Goal: Task Accomplishment & Management: Manage account settings

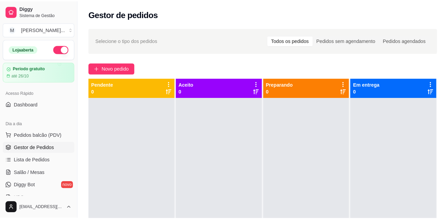
scroll to position [19, 0]
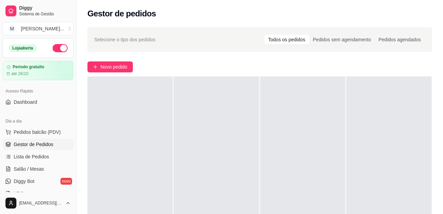
click at [411, 57] on div "Selecione o tipo dos pedidos Todos os pedidos Pedidos sem agendamento Pedidos a…" at bounding box center [260, 161] width 367 height 276
click at [122, 67] on span "Novo pedido" at bounding box center [113, 67] width 27 height 8
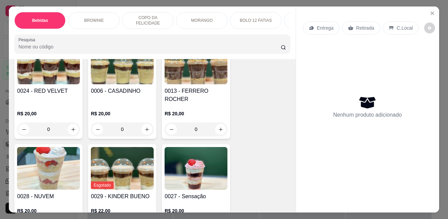
scroll to position [615, 0]
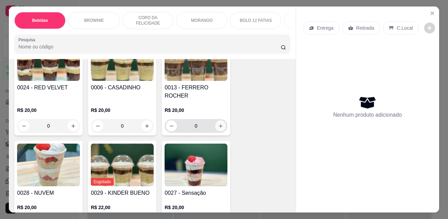
click at [220, 124] on button "increase-product-quantity" at bounding box center [220, 126] width 11 height 11
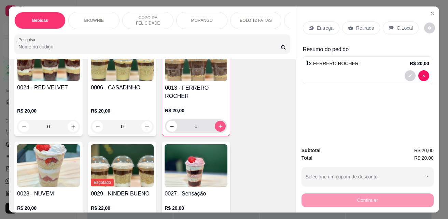
type input "1"
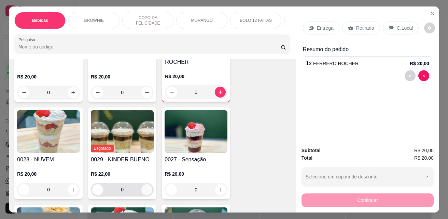
click at [145, 188] on icon "increase-product-quantity" at bounding box center [147, 190] width 4 height 4
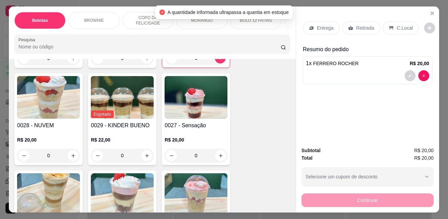
scroll to position [547, 0]
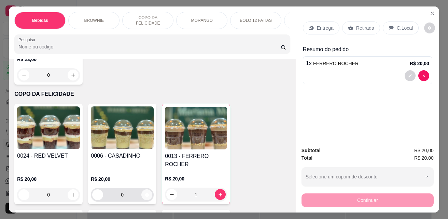
click at [145, 193] on icon "increase-product-quantity" at bounding box center [147, 195] width 5 height 5
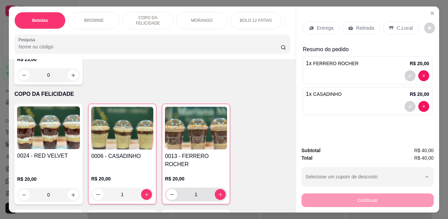
type input "1"
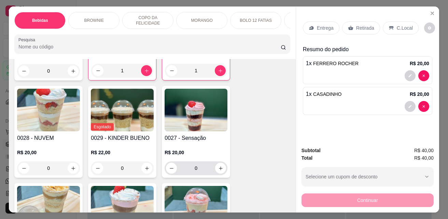
scroll to position [684, 0]
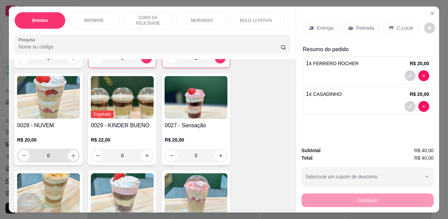
click at [72, 153] on button "increase-product-quantity" at bounding box center [73, 155] width 11 height 11
type input "1"
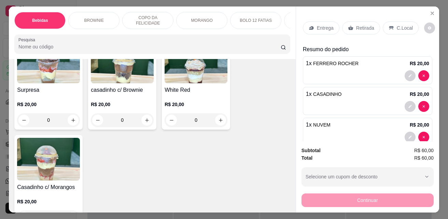
scroll to position [957, 0]
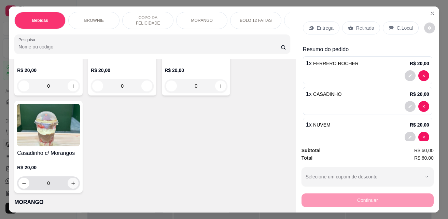
click at [74, 178] on button "increase-product-quantity" at bounding box center [73, 183] width 11 height 11
type input "1"
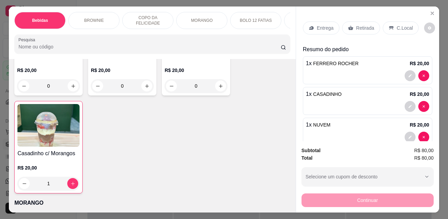
click at [402, 25] on p "C.Local" at bounding box center [405, 28] width 16 height 7
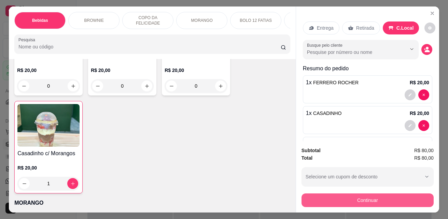
click at [374, 198] on button "Continuar" at bounding box center [368, 201] width 132 height 14
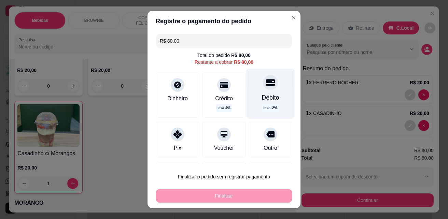
click at [262, 98] on div "Débito" at bounding box center [270, 97] width 17 height 9
type input "R$ 0,00"
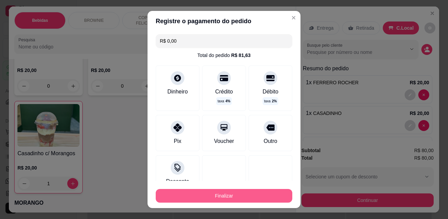
click at [238, 195] on button "Finalizar" at bounding box center [224, 196] width 137 height 14
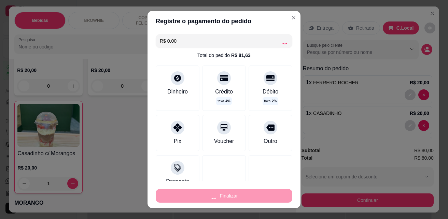
type input "0"
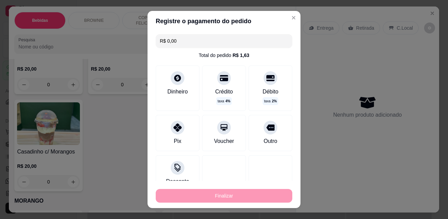
type input "-R$ 80,00"
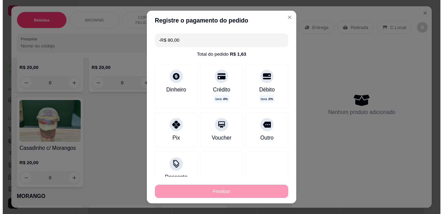
scroll to position [956, 0]
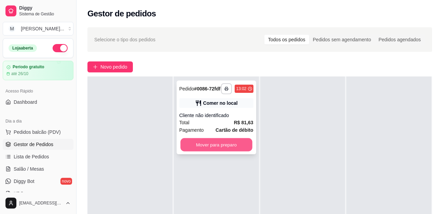
click at [236, 149] on button "Mover para preparo" at bounding box center [216, 144] width 72 height 13
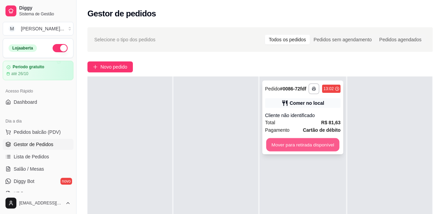
click at [299, 146] on button "Mover para retirada disponível" at bounding box center [302, 144] width 73 height 13
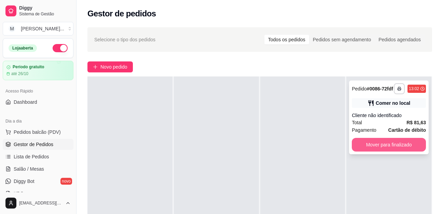
click at [399, 149] on button "Mover para finalizado" at bounding box center [389, 145] width 74 height 14
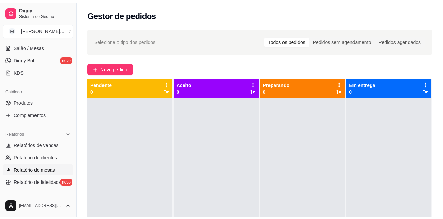
scroll to position [137, 0]
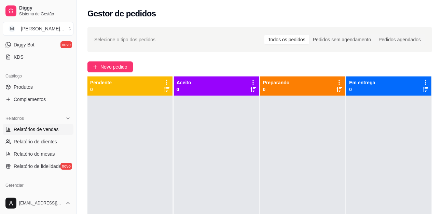
click at [44, 133] on link "Relatórios de vendas" at bounding box center [38, 129] width 71 height 11
select select "ALL"
select select "0"
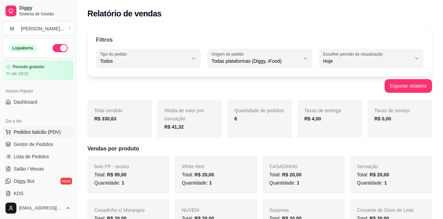
click at [27, 132] on span "Pedidos balcão (PDV)" at bounding box center [37, 132] width 47 height 7
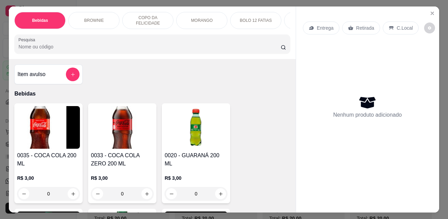
click at [408, 102] on div "Nenhum produto adicionado" at bounding box center [368, 107] width 130 height 134
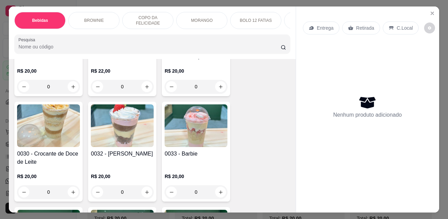
scroll to position [718, 0]
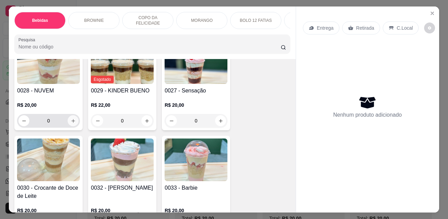
click at [68, 116] on button "increase-product-quantity" at bounding box center [73, 121] width 11 height 11
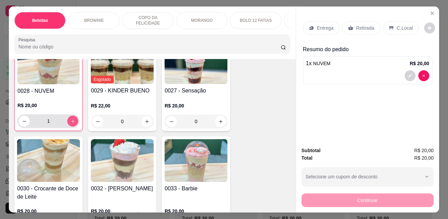
type input "1"
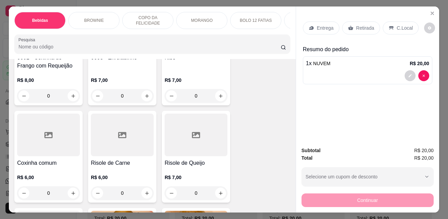
scroll to position [1504, 0]
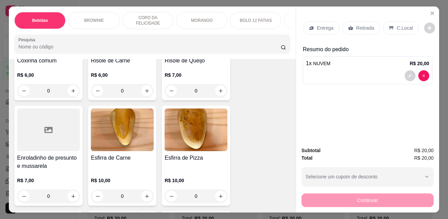
click at [356, 25] on p "Retirada" at bounding box center [365, 28] width 18 height 7
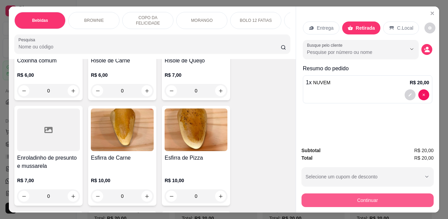
click at [319, 199] on button "Continuar" at bounding box center [368, 201] width 132 height 14
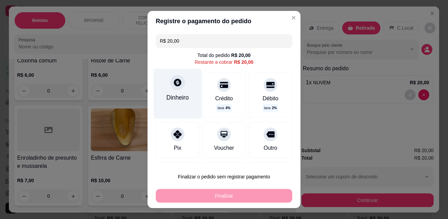
click at [169, 96] on div "Dinheiro" at bounding box center [177, 97] width 23 height 9
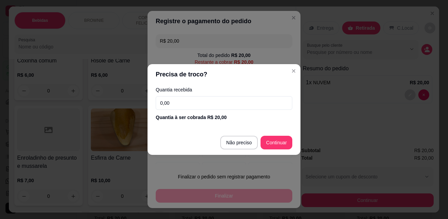
click at [231, 103] on input "0,00" at bounding box center [224, 103] width 137 height 14
type input "20,00"
type input "R$ 0,00"
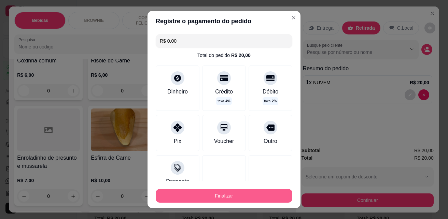
click at [237, 197] on button "Finalizar" at bounding box center [224, 196] width 137 height 14
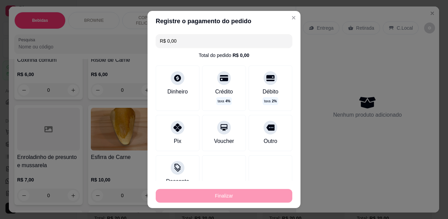
type input "0"
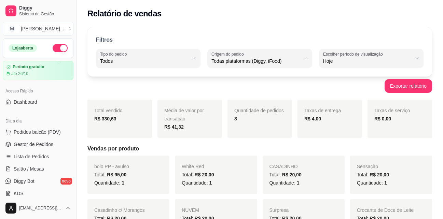
click at [408, 136] on div "Taxas de serviço R$ 0,00" at bounding box center [400, 119] width 65 height 38
click at [49, 130] on span "Pedidos balcão (PDV)" at bounding box center [37, 132] width 47 height 7
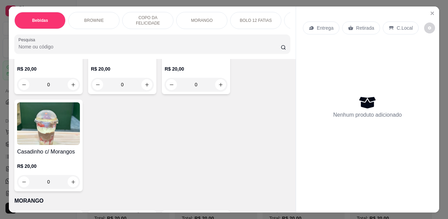
scroll to position [1094, 0]
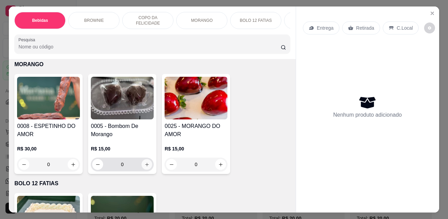
click at [145, 162] on icon "increase-product-quantity" at bounding box center [147, 164] width 5 height 5
type input "1"
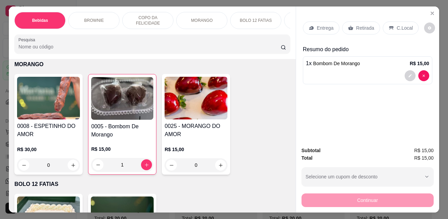
drag, startPoint x: 349, startPoint y: 23, endPoint x: 355, endPoint y: 24, distance: 5.5
click at [349, 26] on div "Retirada" at bounding box center [361, 28] width 38 height 13
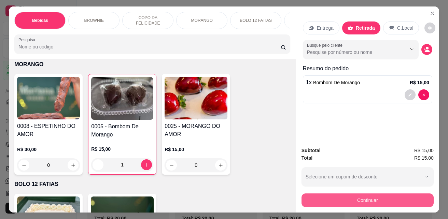
click at [365, 200] on button "Continuar" at bounding box center [368, 201] width 132 height 14
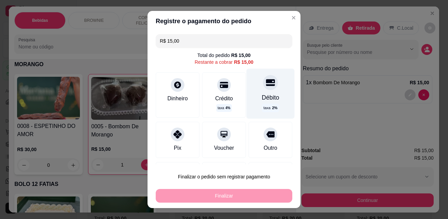
click at [267, 103] on div "Débito taxa 2 %" at bounding box center [271, 94] width 48 height 50
type input "R$ 0,00"
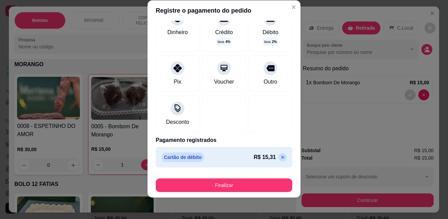
scroll to position [11, 0]
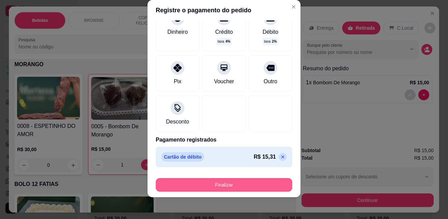
click at [253, 184] on button "Finalizar" at bounding box center [224, 185] width 137 height 14
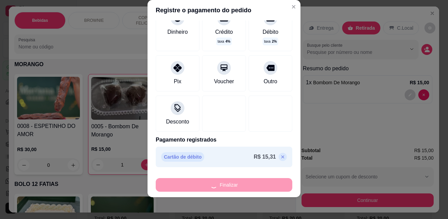
type input "0"
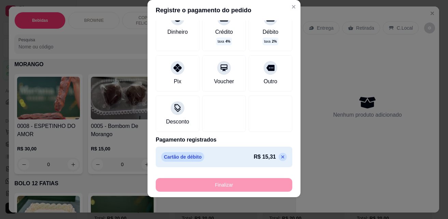
type input "-R$ 15,00"
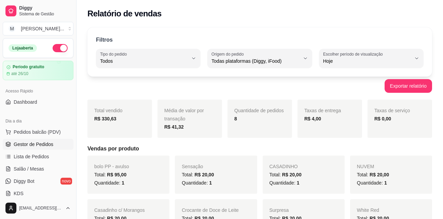
click at [30, 144] on span "Gestor de Pedidos" at bounding box center [34, 144] width 40 height 7
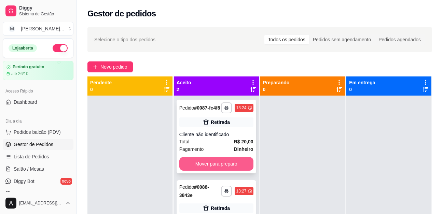
click at [214, 167] on button "Mover para preparo" at bounding box center [216, 164] width 74 height 14
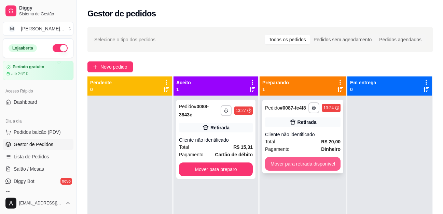
click at [285, 165] on button "Mover para retirada disponível" at bounding box center [303, 164] width 76 height 14
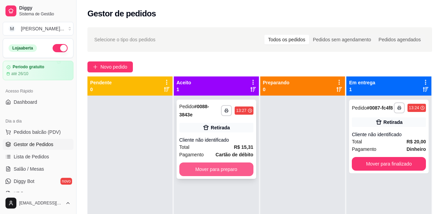
click at [240, 167] on button "Mover para preparo" at bounding box center [216, 170] width 74 height 14
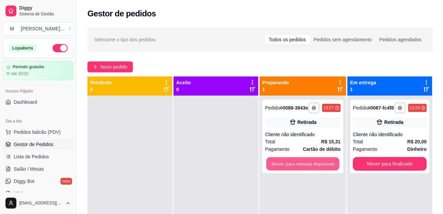
click at [292, 168] on button "Mover para retirada disponível" at bounding box center [302, 164] width 73 height 13
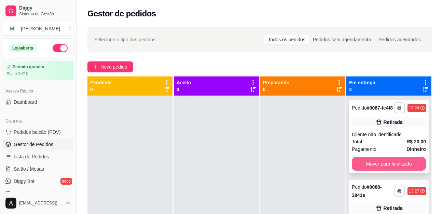
click at [373, 168] on button "Mover para finalizado" at bounding box center [389, 164] width 74 height 14
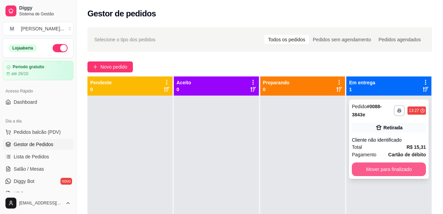
click at [373, 165] on button "Mover para finalizado" at bounding box center [389, 170] width 74 height 14
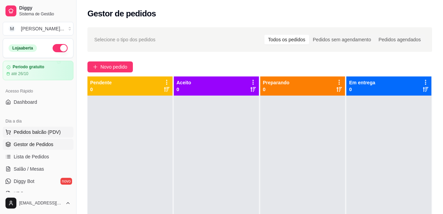
click at [50, 130] on span "Pedidos balcão (PDV)" at bounding box center [37, 132] width 47 height 7
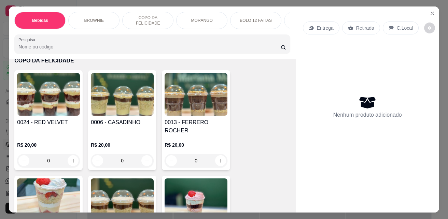
scroll to position [444, 0]
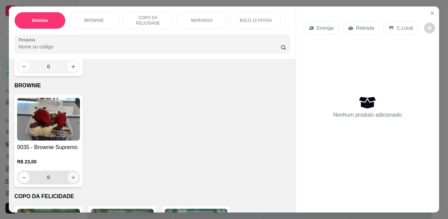
click at [73, 180] on button "increase-product-quantity" at bounding box center [73, 177] width 11 height 11
type input "1"
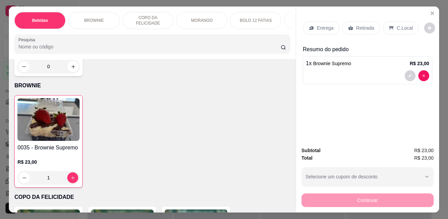
click at [362, 29] on div "Retirada" at bounding box center [361, 28] width 38 height 13
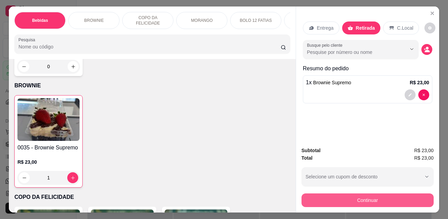
click at [381, 199] on button "Continuar" at bounding box center [368, 201] width 132 height 14
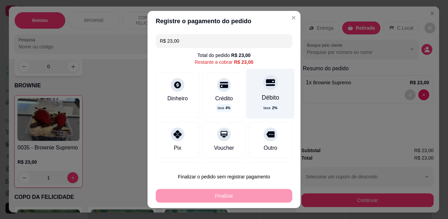
click at [265, 90] on div "Débito taxa 2 %" at bounding box center [271, 94] width 48 height 50
type input "R$ 0,00"
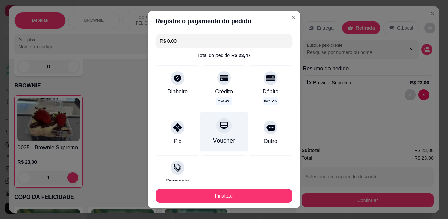
scroll to position [49, 0]
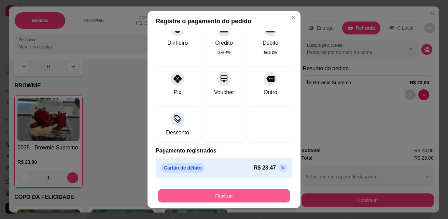
click at [235, 193] on button "Finalizar" at bounding box center [224, 196] width 133 height 13
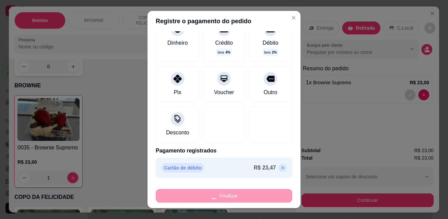
type input "0"
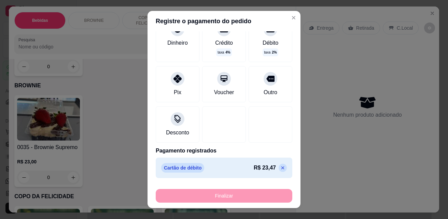
type input "-R$ 23,00"
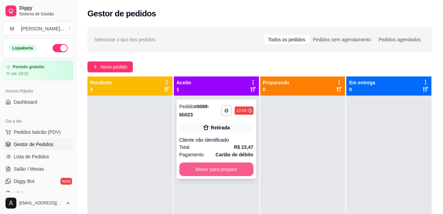
click at [209, 168] on button "Mover para preparo" at bounding box center [216, 170] width 74 height 14
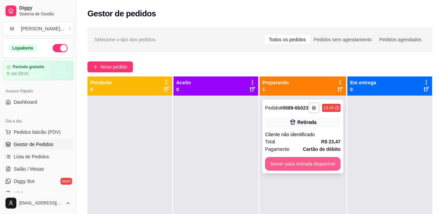
click at [287, 166] on button "Mover para retirada disponível" at bounding box center [303, 164] width 76 height 14
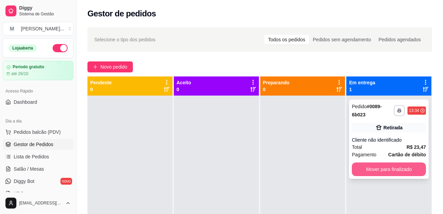
click at [359, 171] on button "Mover para finalizado" at bounding box center [389, 170] width 74 height 14
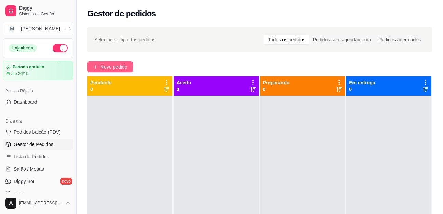
click at [118, 67] on span "Novo pedido" at bounding box center [113, 67] width 27 height 8
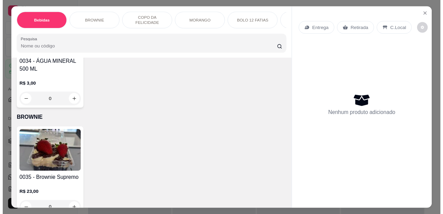
scroll to position [581, 0]
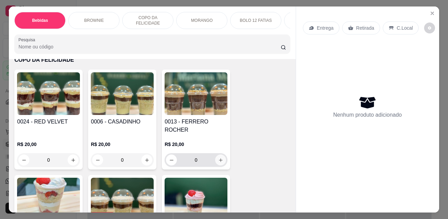
click at [218, 158] on icon "increase-product-quantity" at bounding box center [220, 160] width 5 height 5
type input "1"
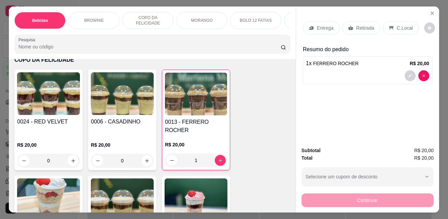
click at [397, 25] on p "C.Local" at bounding box center [405, 28] width 16 height 7
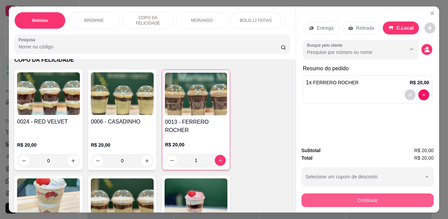
click at [404, 194] on button "Continuar" at bounding box center [368, 201] width 132 height 14
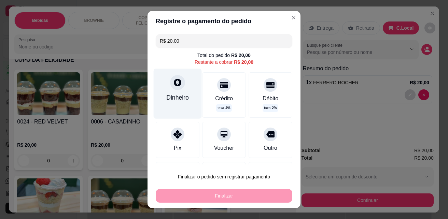
click at [168, 105] on div "Dinheiro" at bounding box center [178, 94] width 48 height 50
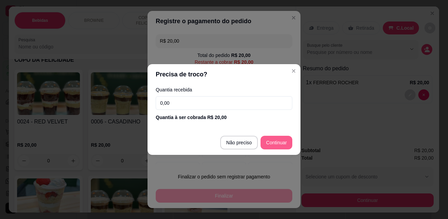
type input "R$ 0,00"
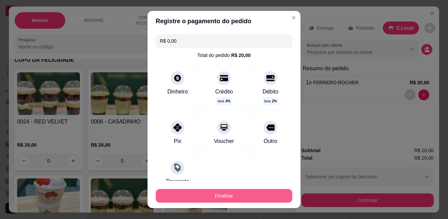
click at [259, 197] on button "Finalizar" at bounding box center [224, 196] width 137 height 14
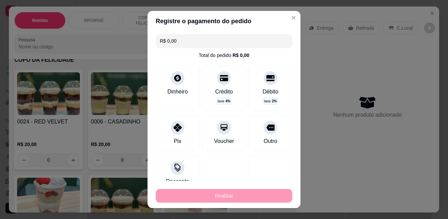
type input "0"
type input "-R$ 20,00"
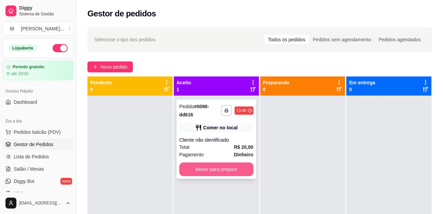
click at [215, 174] on button "Mover para preparo" at bounding box center [216, 170] width 74 height 14
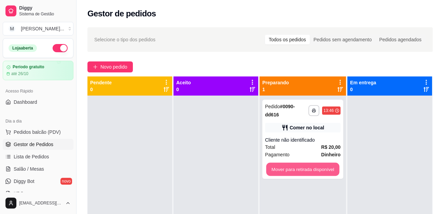
click at [302, 171] on button "Mover para retirada disponível" at bounding box center [302, 169] width 73 height 13
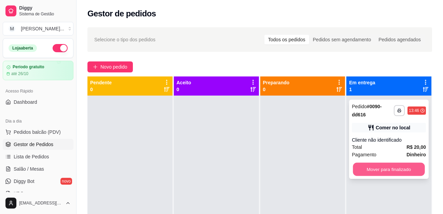
click at [387, 169] on button "Mover para finalizado" at bounding box center [389, 169] width 72 height 13
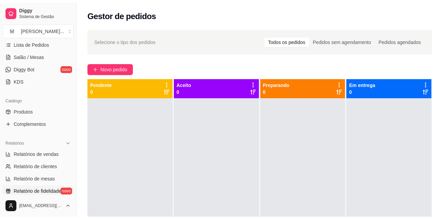
scroll to position [137, 0]
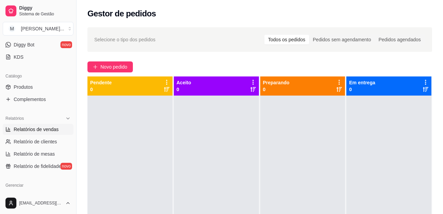
click at [49, 127] on span "Relatórios de vendas" at bounding box center [36, 129] width 45 height 7
select select "ALL"
select select "0"
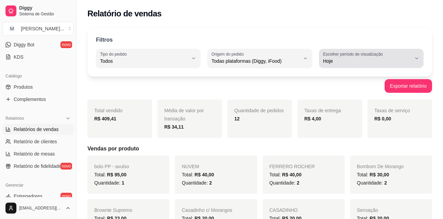
click at [393, 55] on div "Hoje" at bounding box center [367, 59] width 88 height 14
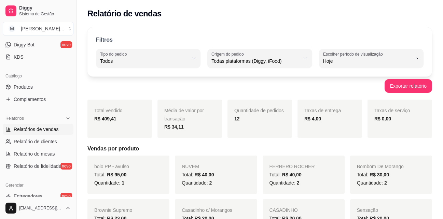
click at [380, 92] on span "Ontem" at bounding box center [367, 88] width 83 height 6
type input "1"
select select "1"
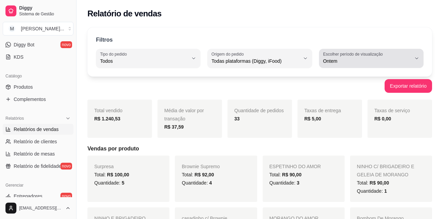
click at [379, 62] on span "Ontem" at bounding box center [367, 61] width 88 height 7
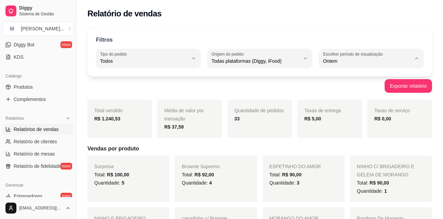
click at [367, 103] on span "7 dias" at bounding box center [367, 100] width 83 height 6
type input "7"
select select "7"
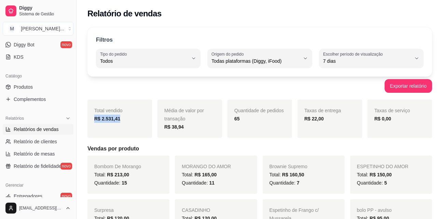
drag, startPoint x: 91, startPoint y: 123, endPoint x: 135, endPoint y: 123, distance: 43.7
click at [135, 123] on div "Total vendido R$ 2.531,41" at bounding box center [119, 119] width 65 height 38
click at [135, 123] on div "R$ 2.531,41" at bounding box center [119, 119] width 51 height 8
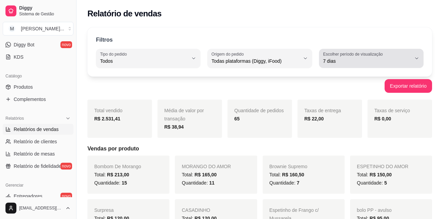
click at [384, 56] on div "7 dias" at bounding box center [367, 59] width 88 height 14
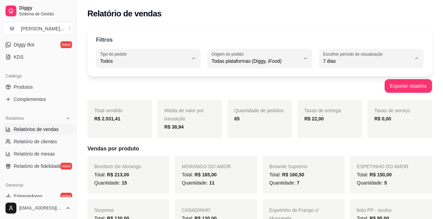
click at [360, 79] on span "Hoje" at bounding box center [367, 77] width 83 height 6
type input "0"
select select "0"
drag, startPoint x: 168, startPoint y: 130, endPoint x: 192, endPoint y: 128, distance: 23.6
click at [192, 128] on div "R$ 34,11" at bounding box center [189, 127] width 51 height 8
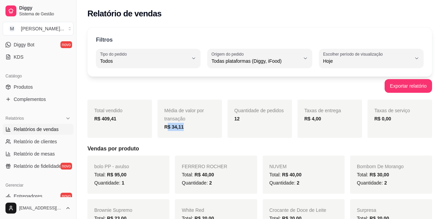
drag, startPoint x: 191, startPoint y: 128, endPoint x: 187, endPoint y: 129, distance: 4.2
click at [191, 128] on div "R$ 34,11" at bounding box center [189, 127] width 51 height 8
click at [187, 129] on div "R$ 34,11" at bounding box center [189, 127] width 51 height 8
drag, startPoint x: 186, startPoint y: 125, endPoint x: 170, endPoint y: 126, distance: 16.1
click at [170, 126] on div "R$ 34,11" at bounding box center [189, 127] width 51 height 8
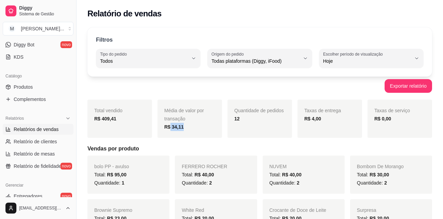
click at [190, 127] on div "R$ 34,11" at bounding box center [189, 127] width 51 height 8
drag, startPoint x: 189, startPoint y: 127, endPoint x: 195, endPoint y: 127, distance: 5.8
click at [195, 127] on div "R$ 34,11" at bounding box center [189, 127] width 51 height 8
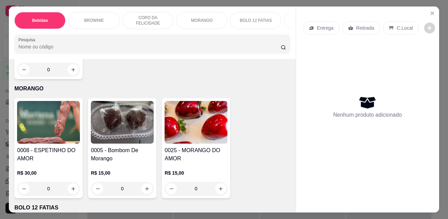
scroll to position [1054, 0]
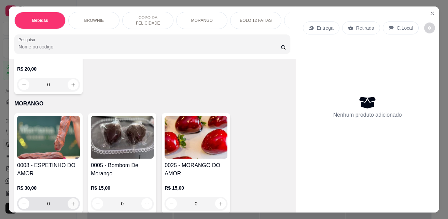
click at [75, 199] on button "increase-product-quantity" at bounding box center [73, 204] width 11 height 11
type input "1"
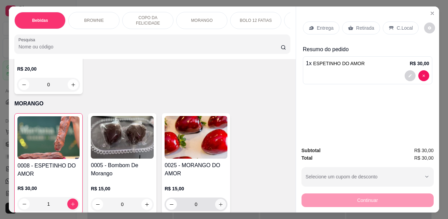
click at [218, 202] on icon "increase-product-quantity" at bounding box center [220, 204] width 5 height 5
type input "1"
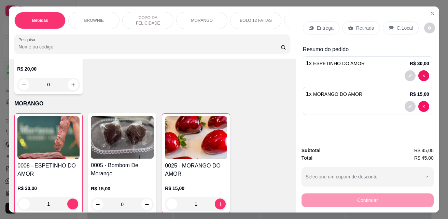
click at [404, 22] on div "C.Local" at bounding box center [401, 28] width 36 height 13
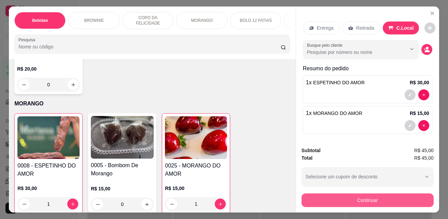
click at [407, 195] on button "Continuar" at bounding box center [368, 201] width 132 height 14
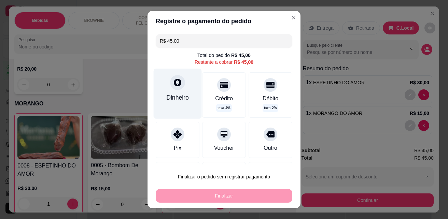
click at [187, 89] on div "Dinheiro" at bounding box center [178, 94] width 48 height 50
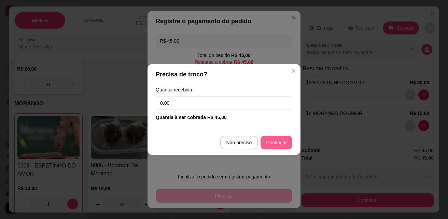
type input "R$ 0,00"
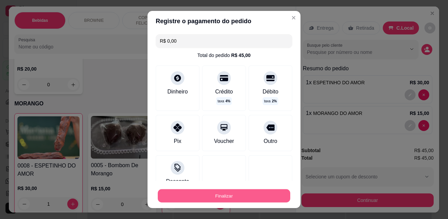
click at [268, 191] on button "Finalizar" at bounding box center [224, 196] width 133 height 13
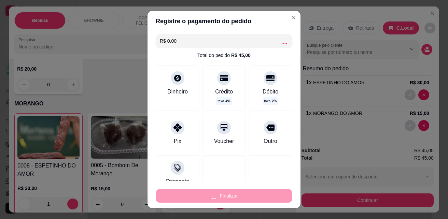
type input "0"
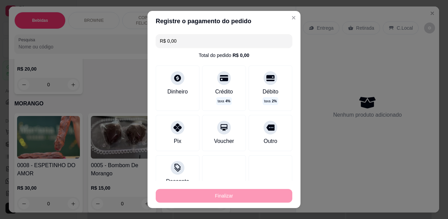
type input "-R$ 45,00"
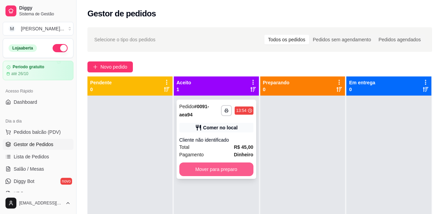
click at [239, 170] on button "Mover para preparo" at bounding box center [216, 170] width 74 height 14
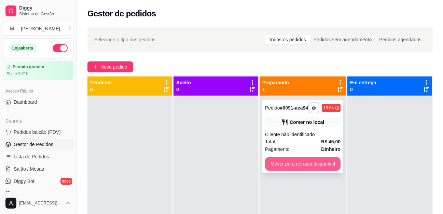
click at [310, 165] on button "Mover para retirada disponível" at bounding box center [303, 164] width 76 height 14
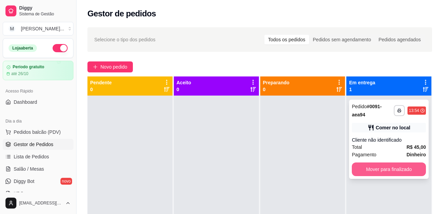
click at [382, 166] on button "Mover para finalizado" at bounding box center [389, 170] width 74 height 14
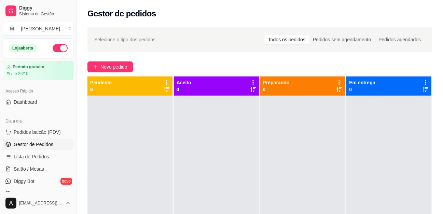
click at [442, 180] on div "Selecione o tipo dos pedidos Todos os pedidos Pedidos sem agendamento Pedidos a…" at bounding box center [260, 161] width 367 height 276
click at [110, 65] on span "Novo pedido" at bounding box center [113, 67] width 27 height 8
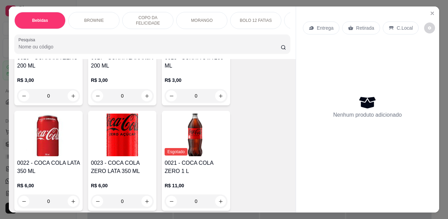
scroll to position [205, 0]
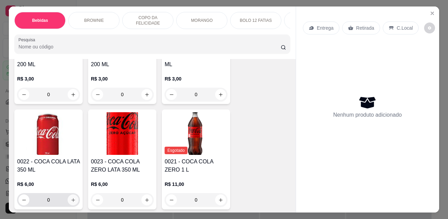
click at [73, 203] on icon "increase-product-quantity" at bounding box center [73, 200] width 5 height 5
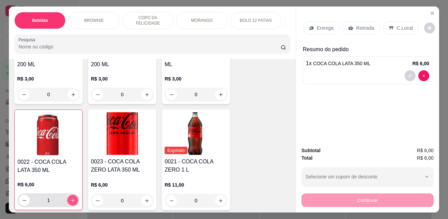
click at [72, 203] on icon "increase-product-quantity" at bounding box center [72, 200] width 5 height 5
type input "2"
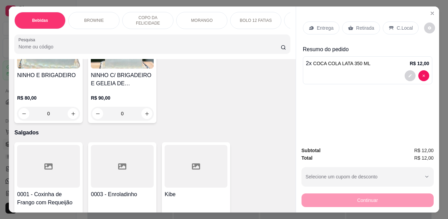
scroll to position [1333, 0]
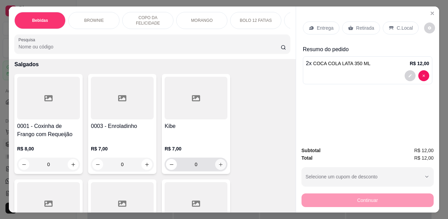
click at [219, 163] on icon "increase-product-quantity" at bounding box center [221, 165] width 4 height 4
type input "1"
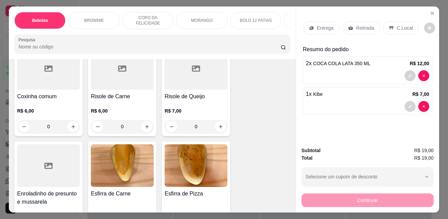
scroll to position [1504, 0]
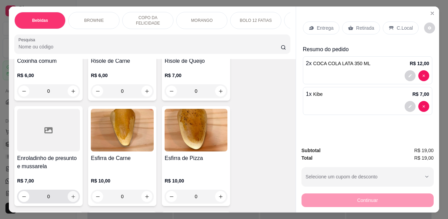
click at [72, 191] on button "increase-product-quantity" at bounding box center [73, 196] width 11 height 11
type input "1"
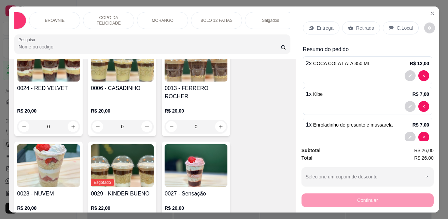
scroll to position [0, 55]
click at [272, 18] on div "Salgados" at bounding box center [255, 20] width 51 height 17
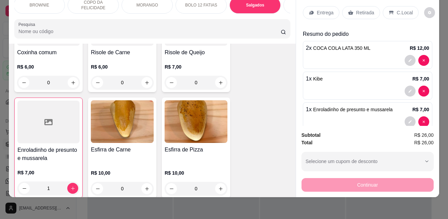
scroll to position [1429, 0]
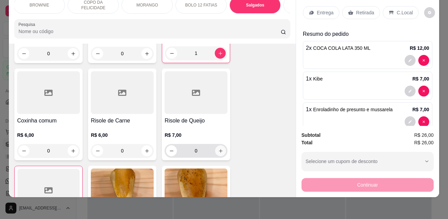
click at [218, 149] on icon "increase-product-quantity" at bounding box center [220, 151] width 5 height 5
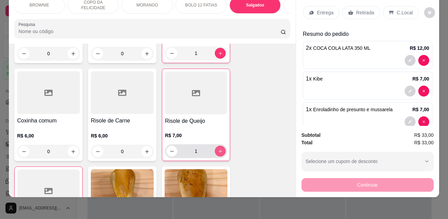
type input "1"
click at [71, 149] on icon "increase-product-quantity" at bounding box center [73, 151] width 5 height 5
type input "1"
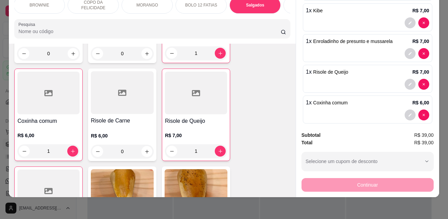
scroll to position [76, 0]
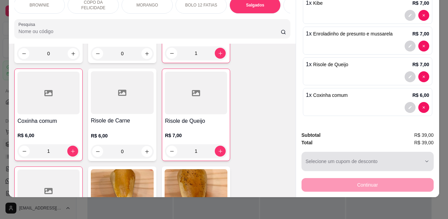
click at [360, 157] on div "button" at bounding box center [364, 162] width 116 height 14
click at [358, 157] on div "button" at bounding box center [364, 162] width 116 height 14
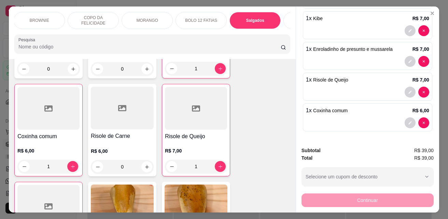
click at [350, 197] on div "Continuar" at bounding box center [368, 199] width 132 height 15
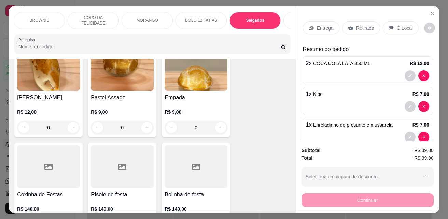
scroll to position [1501, 0]
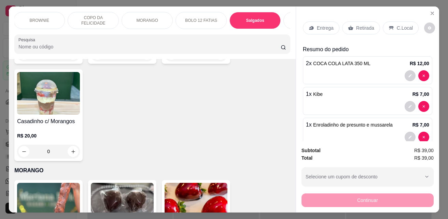
click at [37, 20] on p "BROWNIE" at bounding box center [39, 20] width 19 height 5
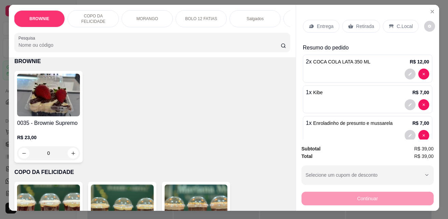
scroll to position [0, 0]
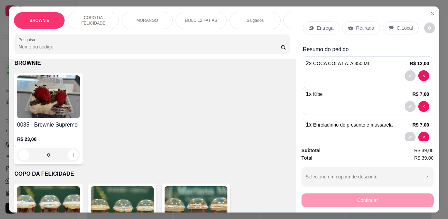
click at [391, 25] on div "C.Local" at bounding box center [401, 28] width 36 height 13
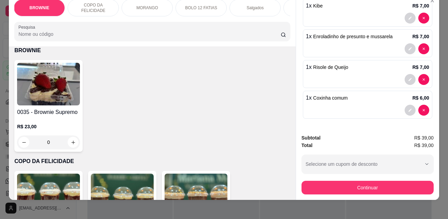
scroll to position [18, 0]
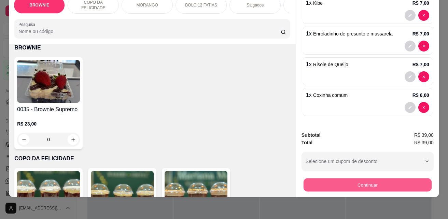
click at [372, 180] on button "Continuar" at bounding box center [368, 184] width 128 height 13
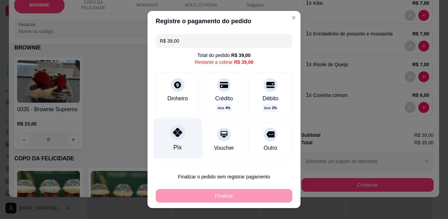
click at [175, 130] on icon at bounding box center [177, 132] width 9 height 9
type input "R$ 0,00"
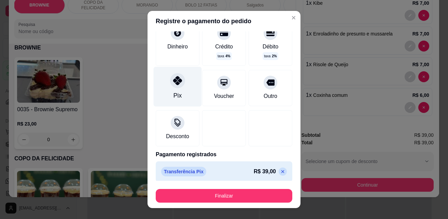
scroll to position [49, 0]
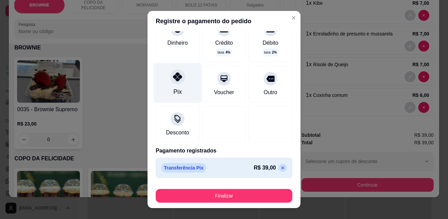
click at [161, 86] on div "Pix" at bounding box center [178, 83] width 48 height 40
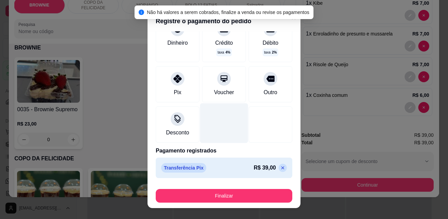
scroll to position [11, 0]
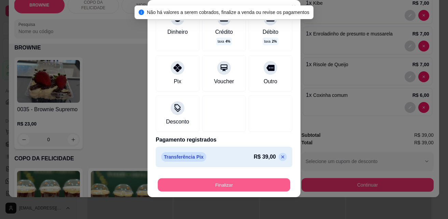
click at [212, 186] on button "Finalizar" at bounding box center [224, 185] width 133 height 13
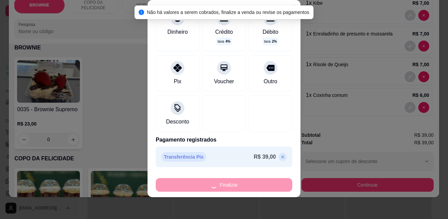
type input "0"
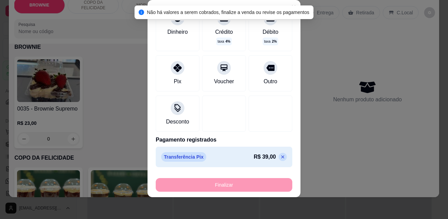
type input "-R$ 39,00"
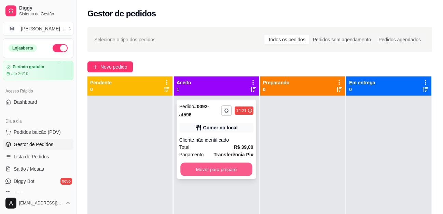
click at [210, 168] on button "Mover para preparo" at bounding box center [216, 169] width 72 height 13
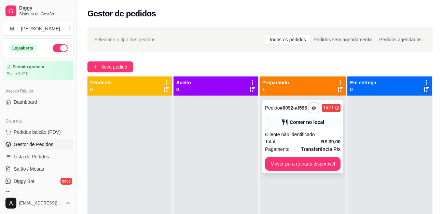
click at [301, 149] on div "**********" at bounding box center [302, 137] width 81 height 74
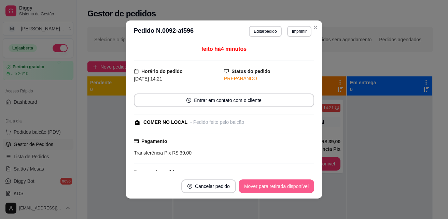
click at [266, 187] on button "Mover para retirada disponível" at bounding box center [277, 187] width 76 height 14
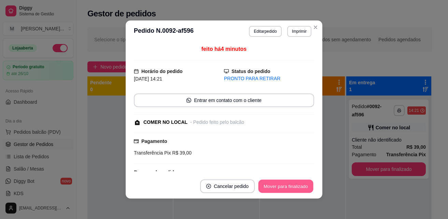
click at [289, 187] on button "Mover para finalizado" at bounding box center [286, 186] width 55 height 13
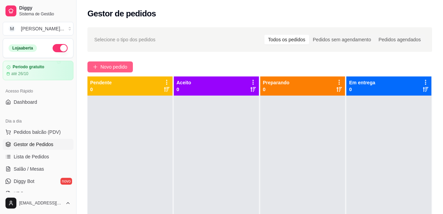
click at [111, 62] on button "Novo pedido" at bounding box center [109, 67] width 45 height 11
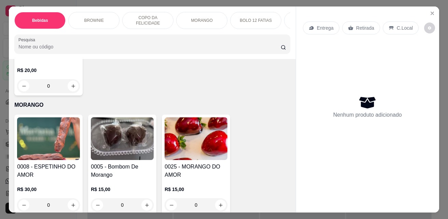
scroll to position [1059, 0]
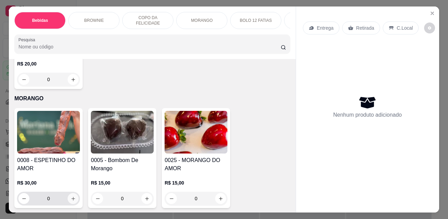
click at [71, 197] on icon "increase-product-quantity" at bounding box center [73, 199] width 5 height 5
type input "1"
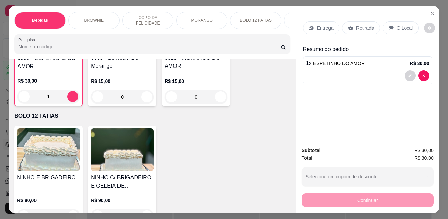
scroll to position [1230, 0]
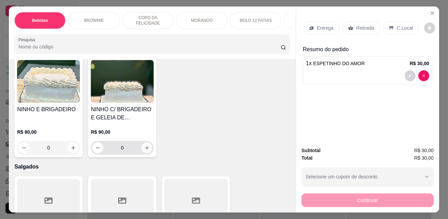
click at [145, 146] on icon "increase-product-quantity" at bounding box center [147, 148] width 5 height 5
type input "1"
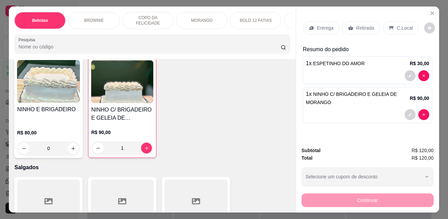
click at [402, 25] on p "C.Local" at bounding box center [405, 28] width 16 height 7
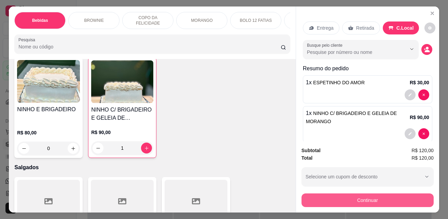
click at [397, 196] on button "Continuar" at bounding box center [368, 201] width 132 height 14
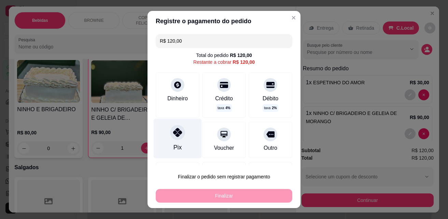
click at [165, 148] on div "Pix" at bounding box center [178, 139] width 48 height 40
type input "R$ 0,00"
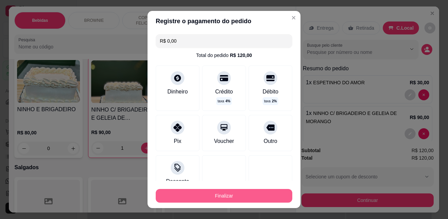
click at [238, 190] on button "Finalizar" at bounding box center [224, 196] width 137 height 14
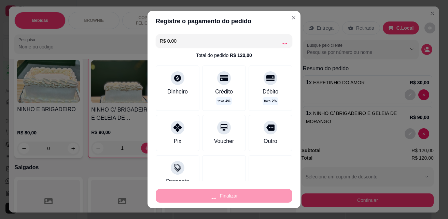
type input "0"
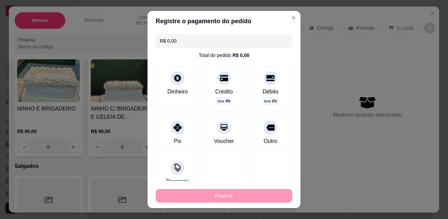
type input "-R$ 120,00"
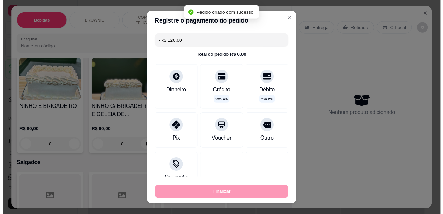
scroll to position [1230, 0]
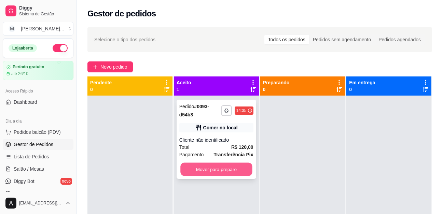
click at [227, 172] on button "Mover para preparo" at bounding box center [216, 169] width 72 height 13
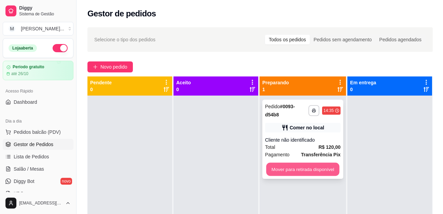
click at [312, 170] on button "Mover para retirada disponível" at bounding box center [302, 169] width 73 height 13
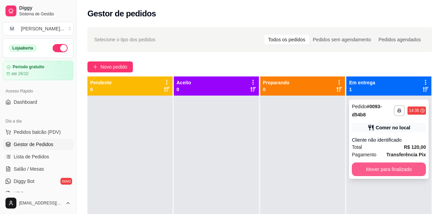
click at [373, 170] on button "Mover para finalizado" at bounding box center [389, 170] width 74 height 14
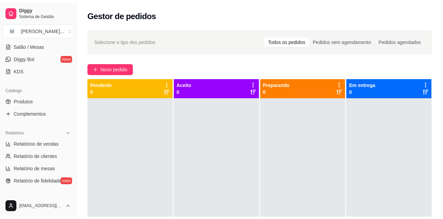
scroll to position [137, 0]
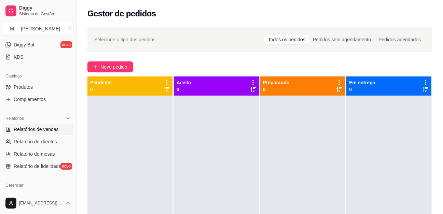
click at [50, 130] on span "Relatórios de vendas" at bounding box center [36, 129] width 45 height 7
select select "ALL"
select select "0"
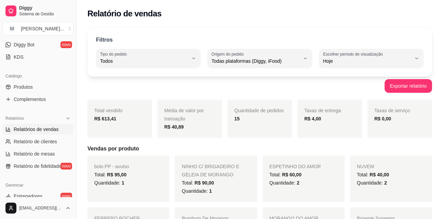
click at [42, 106] on div "Catálogo Produtos Complementos" at bounding box center [38, 88] width 76 height 40
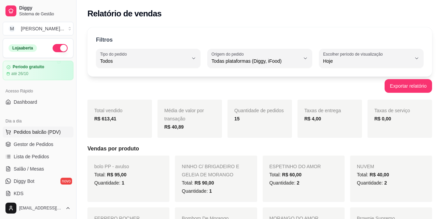
click at [31, 131] on span "Pedidos balcão (PDV)" at bounding box center [37, 132] width 47 height 7
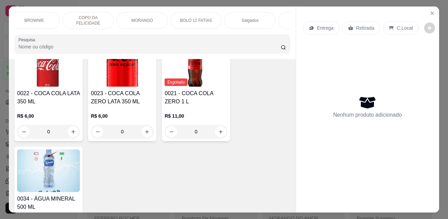
scroll to position [0, 68]
click at [257, 15] on div "Salgados" at bounding box center [241, 20] width 51 height 17
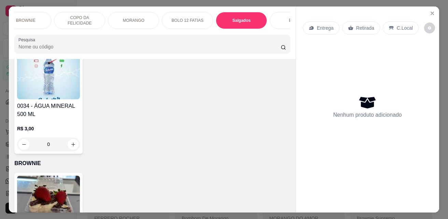
scroll to position [376, 0]
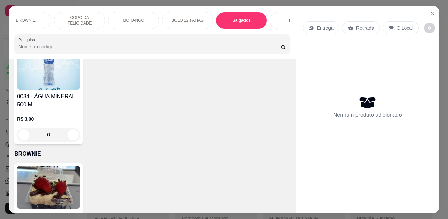
click at [38, 18] on div "BROWNIE" at bounding box center [25, 20] width 51 height 17
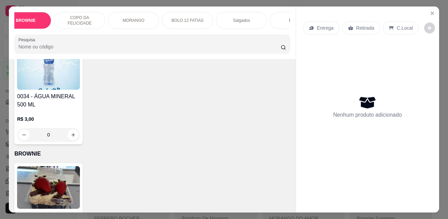
scroll to position [18, 0]
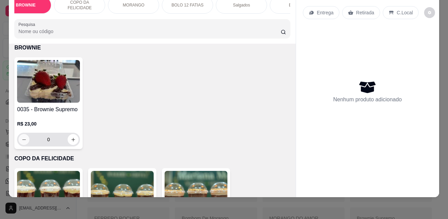
click at [22, 141] on icon "decrease-product-quantity" at bounding box center [24, 139] width 5 height 5
click at [72, 139] on icon "increase-product-quantity" at bounding box center [73, 139] width 5 height 5
type input "1"
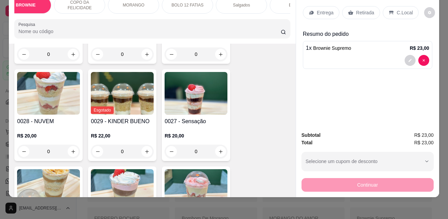
scroll to position [672, 0]
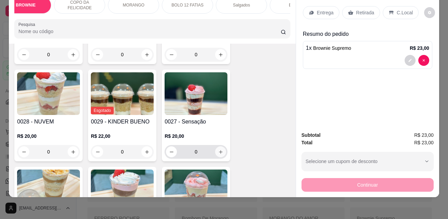
click at [218, 150] on icon "increase-product-quantity" at bounding box center [220, 152] width 5 height 5
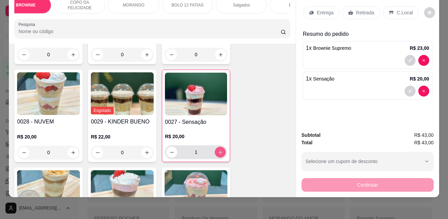
type input "1"
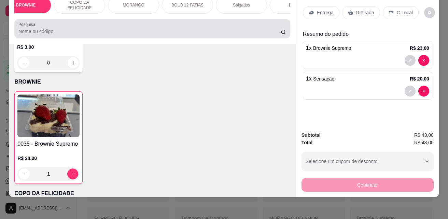
scroll to position [0, 0]
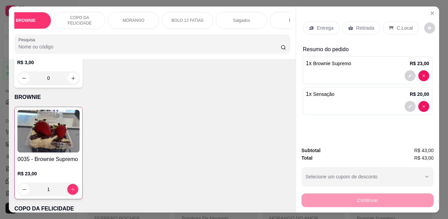
click at [243, 19] on p "Salgados" at bounding box center [241, 20] width 17 height 5
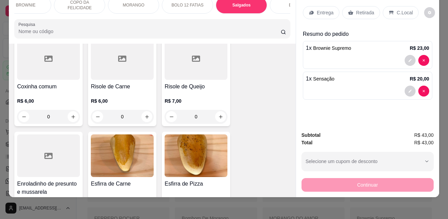
scroll to position [1361, 0]
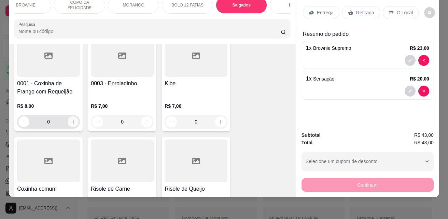
click at [71, 117] on button "increase-product-quantity" at bounding box center [73, 122] width 11 height 11
type input "1"
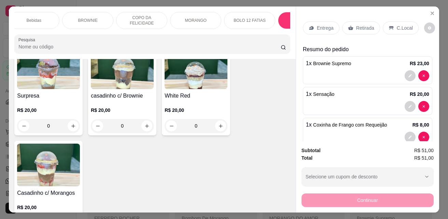
scroll to position [0, 0]
click at [45, 12] on div "Bebidas" at bounding box center [39, 20] width 51 height 17
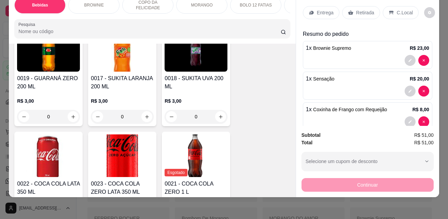
scroll to position [270, 0]
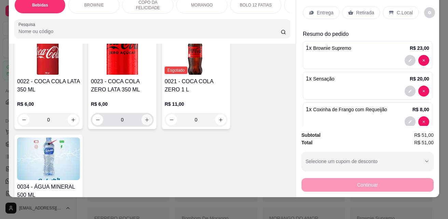
click at [145, 123] on icon "increase-product-quantity" at bounding box center [147, 120] width 5 height 5
type input "1"
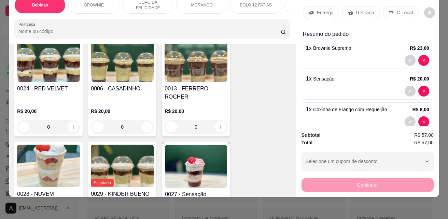
scroll to position [612, 0]
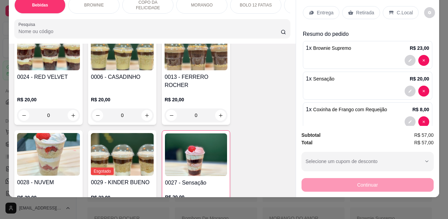
click at [398, 9] on p "C.Local" at bounding box center [405, 12] width 16 height 7
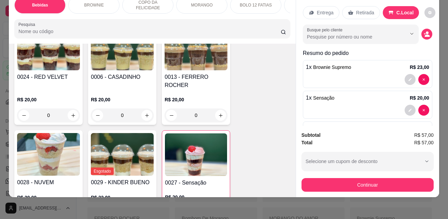
click at [363, 9] on p "Retirada" at bounding box center [365, 12] width 18 height 7
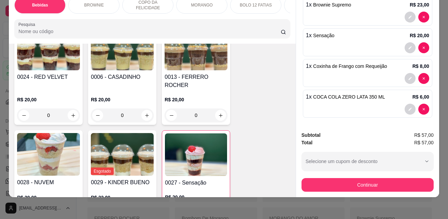
scroll to position [64, 0]
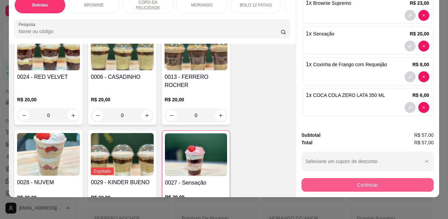
click at [358, 178] on button "Continuar" at bounding box center [368, 185] width 132 height 14
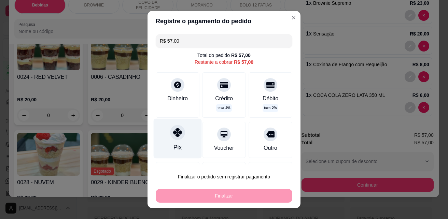
click at [170, 134] on div at bounding box center [177, 132] width 15 height 15
type input "R$ 0,00"
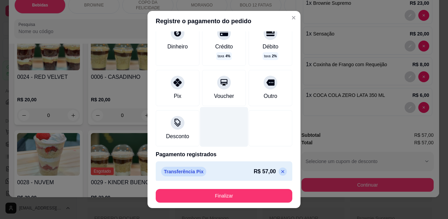
scroll to position [49, 0]
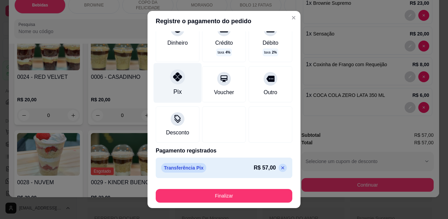
click at [183, 85] on div "Pix" at bounding box center [178, 83] width 48 height 40
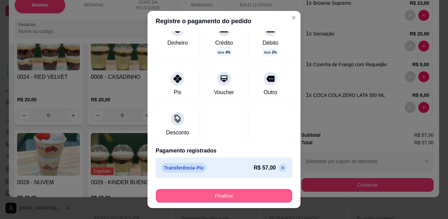
click at [214, 194] on button "Finalizar" at bounding box center [224, 196] width 137 height 14
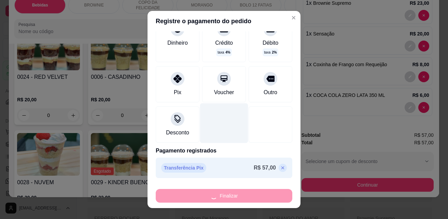
type input "0"
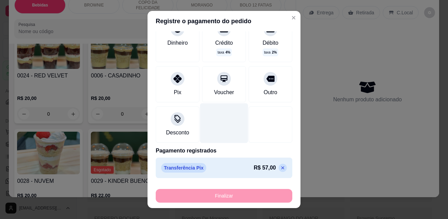
type input "-R$ 57,00"
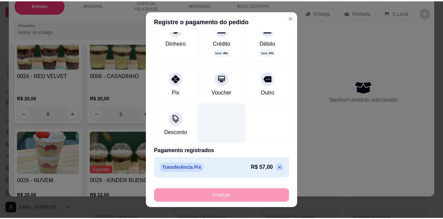
scroll to position [610, 0]
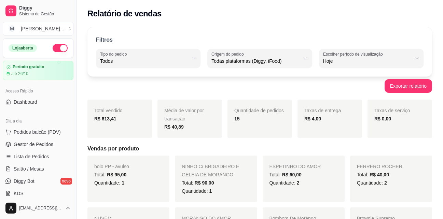
select select "ALL"
select select "0"
click at [31, 143] on span "Gestor de Pedidos" at bounding box center [34, 144] width 40 height 7
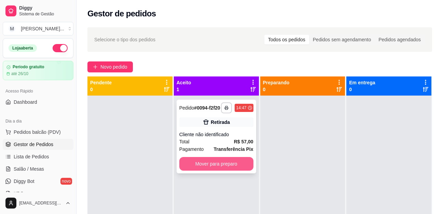
click at [229, 169] on button "Mover para preparo" at bounding box center [216, 164] width 74 height 14
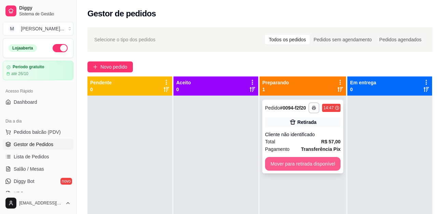
click at [298, 165] on button "Mover para retirada disponível" at bounding box center [303, 164] width 76 height 14
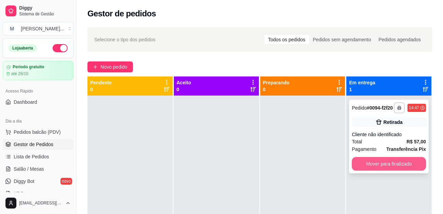
click at [378, 169] on button "Mover para finalizado" at bounding box center [389, 164] width 74 height 14
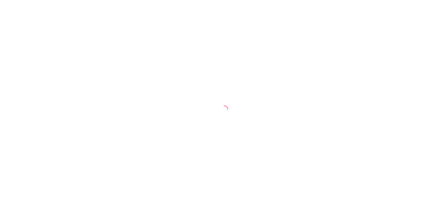
select select "ALL"
select select "0"
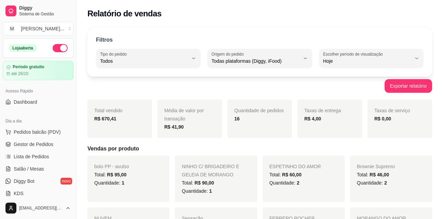
click at [115, 131] on div "Total vendido R$ 670,41" at bounding box center [119, 119] width 65 height 38
click at [35, 145] on span "Gestor de Pedidos" at bounding box center [34, 144] width 40 height 7
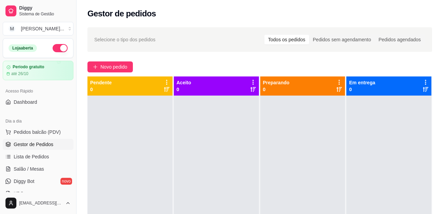
click at [35, 145] on span "Gestor de Pedidos" at bounding box center [34, 144] width 40 height 7
click at [39, 107] on link "Dashboard" at bounding box center [38, 102] width 71 height 11
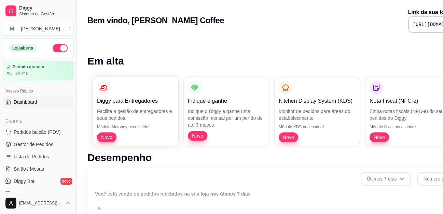
click at [37, 138] on ul "Pedidos balcão (PDV) Gestor de Pedidos Lista de Pedidos Salão / Mesas Diggy Bot…" at bounding box center [38, 163] width 71 height 72
click at [40, 131] on span "Pedidos balcão (PDV)" at bounding box center [37, 132] width 47 height 7
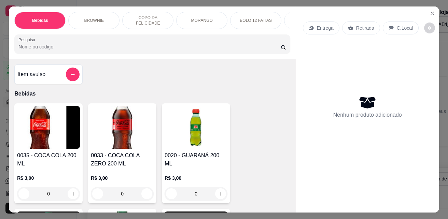
click at [35, 144] on img at bounding box center [48, 127] width 63 height 43
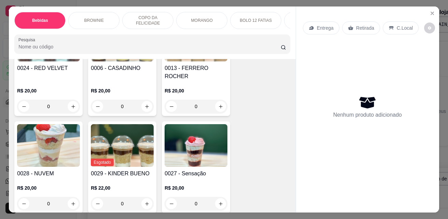
scroll to position [649, 0]
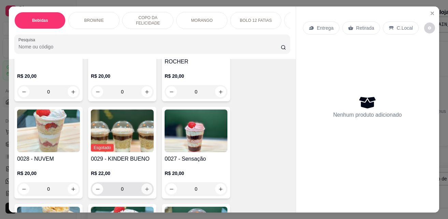
click at [145, 187] on icon "increase-product-quantity" at bounding box center [147, 189] width 5 height 5
click at [429, 8] on button "Close" at bounding box center [432, 13] width 11 height 11
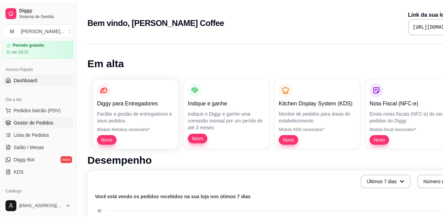
scroll to position [68, 0]
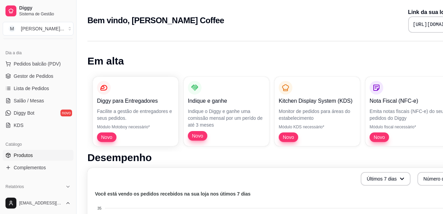
click at [37, 158] on link "Produtos" at bounding box center [38, 155] width 71 height 11
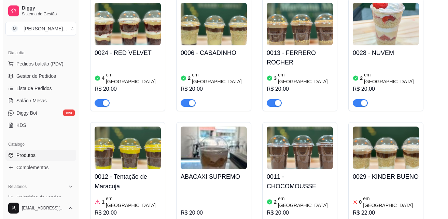
scroll to position [923, 0]
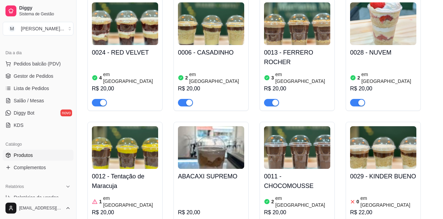
click at [383, 172] on h4 "0029 - KINDER BUENO" at bounding box center [383, 177] width 66 height 10
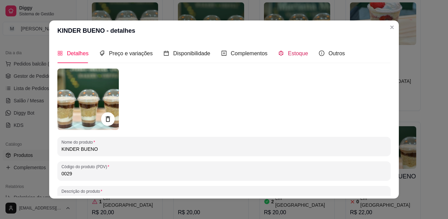
click at [288, 54] on span "Estoque" at bounding box center [298, 54] width 20 height 6
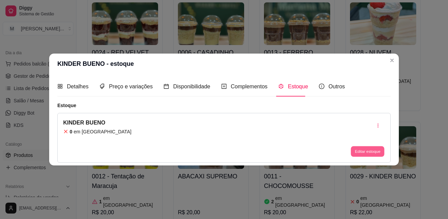
click at [357, 148] on button "Editar estoque" at bounding box center [367, 151] width 33 height 11
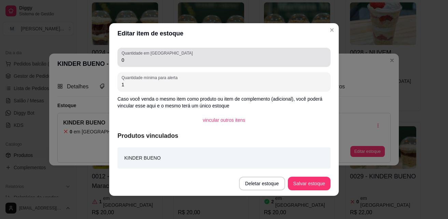
click at [145, 56] on div "0" at bounding box center [224, 58] width 205 height 14
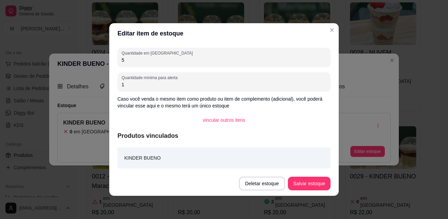
type input "5"
click at [302, 180] on button "Salvar estoque" at bounding box center [309, 184] width 43 height 14
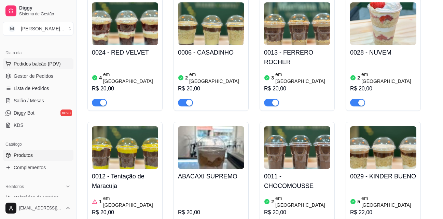
click at [48, 64] on span "Pedidos balcão (PDV)" at bounding box center [37, 63] width 47 height 7
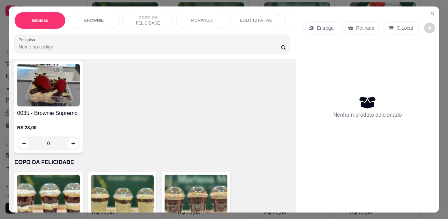
scroll to position [615, 0]
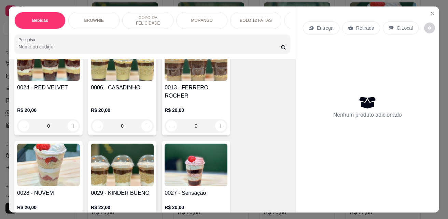
click at [153, 18] on p "COPO DA FELICIDADE" at bounding box center [148, 20] width 40 height 11
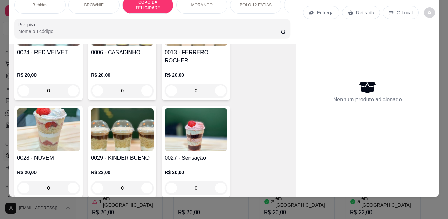
scroll to position [646, 0]
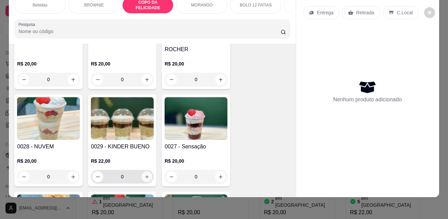
click at [146, 175] on icon "increase-product-quantity" at bounding box center [147, 177] width 5 height 5
type input "1"
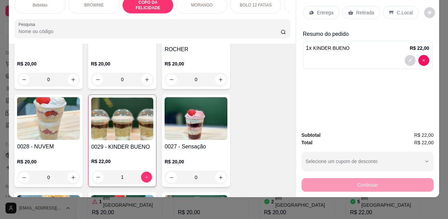
click at [364, 9] on p "Retirada" at bounding box center [365, 12] width 18 height 7
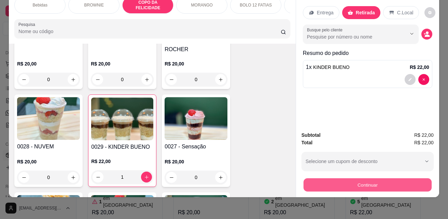
click at [387, 179] on button "Continuar" at bounding box center [368, 184] width 128 height 13
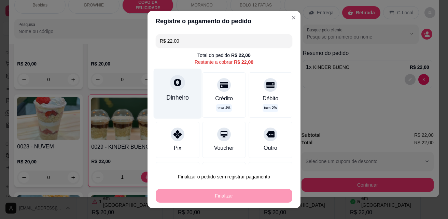
click at [184, 94] on div "Dinheiro" at bounding box center [177, 97] width 23 height 9
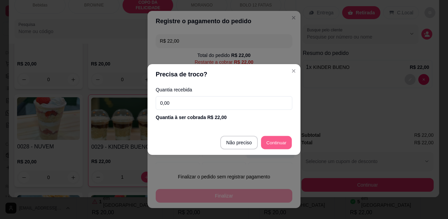
type input "R$ 0,00"
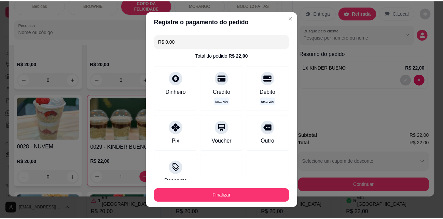
scroll to position [49, 0]
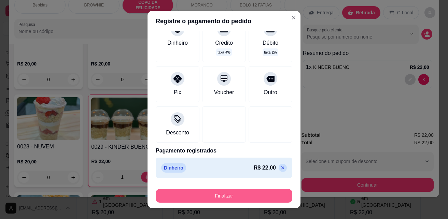
click at [229, 194] on button "Finalizar" at bounding box center [224, 196] width 137 height 14
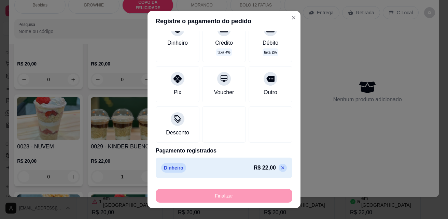
type input "0"
type input "-R$ 22,00"
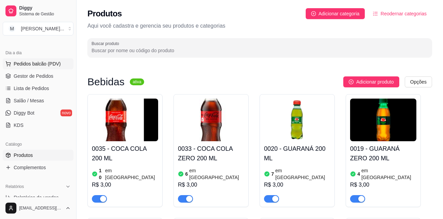
click at [31, 64] on span "Pedidos balcão (PDV)" at bounding box center [37, 63] width 47 height 7
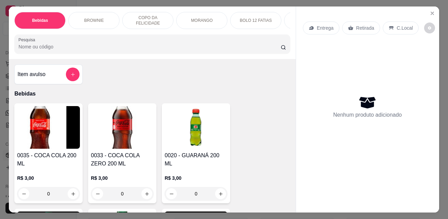
scroll to position [171, 0]
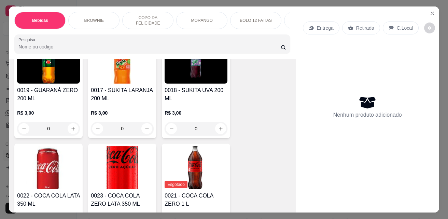
click at [194, 18] on p "MORANGO" at bounding box center [202, 20] width 22 height 5
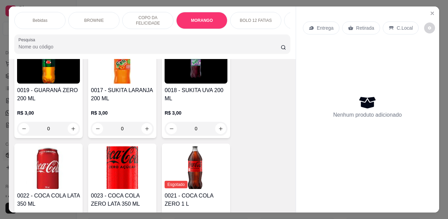
scroll to position [18, 0]
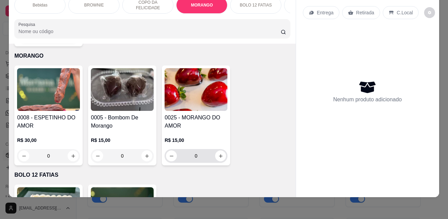
click at [207, 149] on input "0" at bounding box center [196, 156] width 38 height 14
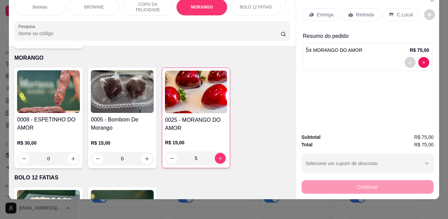
scroll to position [0, 0]
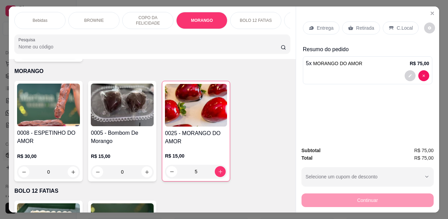
type input "5"
click at [391, 24] on div "C.Local" at bounding box center [401, 28] width 36 height 13
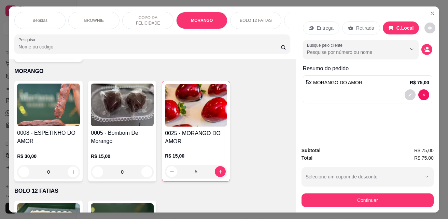
click at [365, 26] on p "Retirada" at bounding box center [365, 28] width 18 height 7
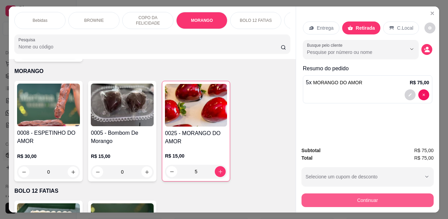
click at [361, 197] on button "Continuar" at bounding box center [368, 201] width 132 height 14
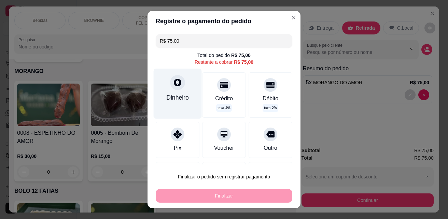
click at [179, 89] on div "Dinheiro" at bounding box center [178, 94] width 48 height 50
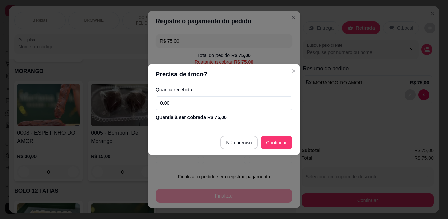
click at [178, 105] on input "0,00" at bounding box center [224, 103] width 137 height 14
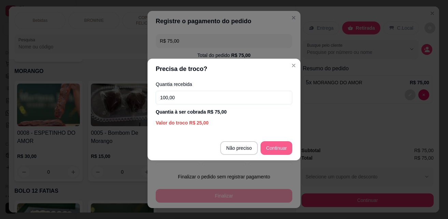
type input "100,00"
type input "R$ 0,00"
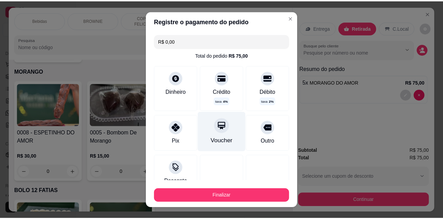
scroll to position [49, 0]
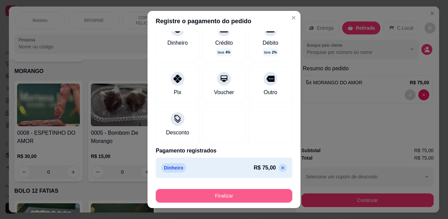
click at [217, 193] on button "Finalizar" at bounding box center [224, 196] width 137 height 14
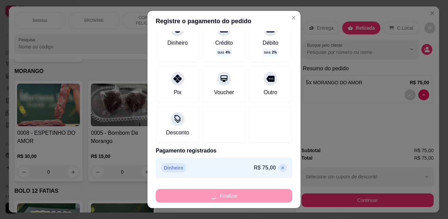
type input "0"
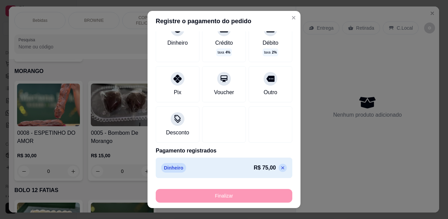
type input "-R$ 75,00"
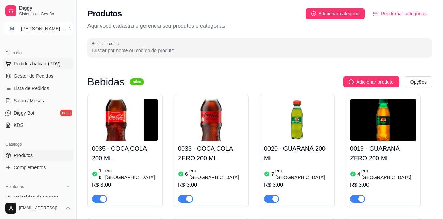
click at [37, 63] on span "Pedidos balcão (PDV)" at bounding box center [37, 63] width 47 height 7
click at [37, 62] on span "Pedidos balcão (PDV)" at bounding box center [37, 63] width 47 height 7
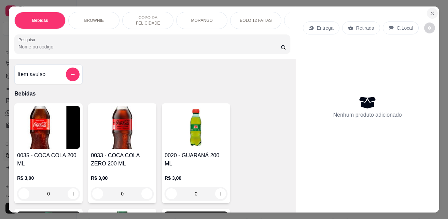
click at [431, 12] on icon "Close" at bounding box center [432, 13] width 3 height 3
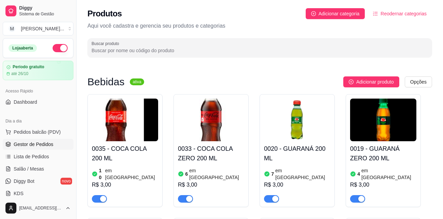
click at [27, 144] on span "Gestor de Pedidos" at bounding box center [34, 144] width 40 height 7
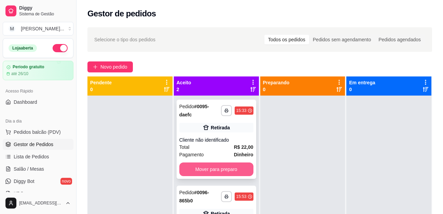
click at [210, 172] on button "Mover para preparo" at bounding box center [216, 170] width 74 height 14
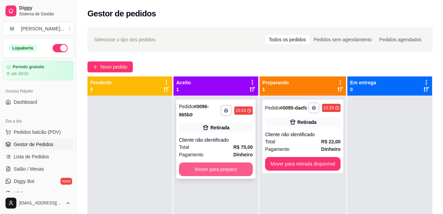
click at [229, 168] on button "Mover para preparo" at bounding box center [216, 170] width 74 height 14
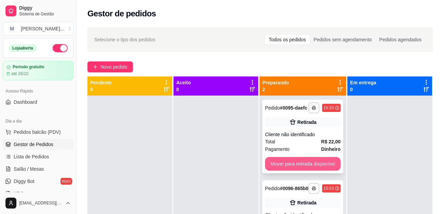
click at [300, 168] on button "Mover para retirada disponível" at bounding box center [303, 164] width 76 height 14
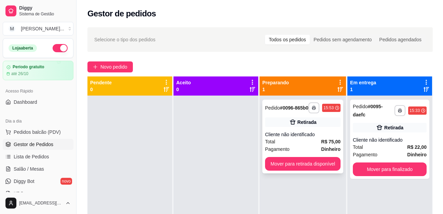
click at [285, 105] on strong "# 0096-865b0" at bounding box center [294, 107] width 28 height 5
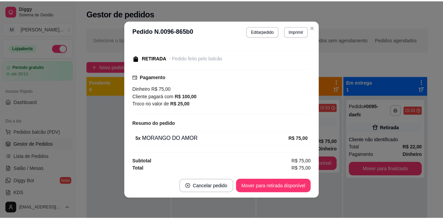
scroll to position [65, 0]
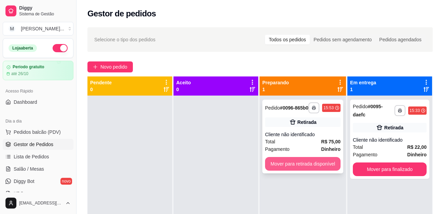
click at [303, 171] on button "Mover para retirada disponível" at bounding box center [303, 164] width 76 height 14
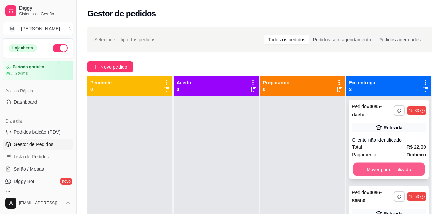
click at [404, 169] on button "Mover para finalizado" at bounding box center [389, 169] width 72 height 13
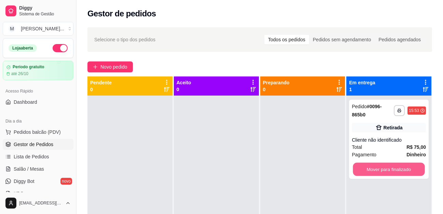
click at [404, 169] on button "Mover para finalizado" at bounding box center [389, 169] width 72 height 13
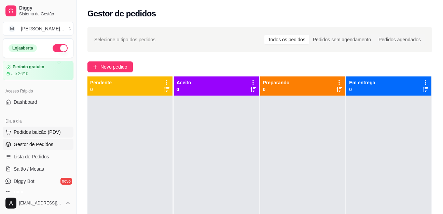
click at [25, 133] on span "Pedidos balcão (PDV)" at bounding box center [37, 132] width 47 height 7
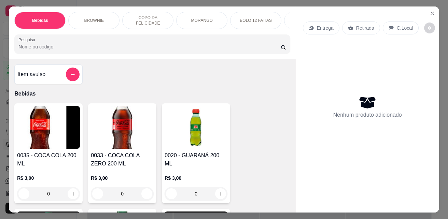
click at [430, 11] on icon "Close" at bounding box center [432, 13] width 5 height 5
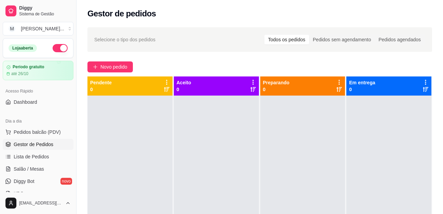
click at [31, 146] on span "Gestor de Pedidos" at bounding box center [34, 144] width 40 height 7
click at [32, 161] on link "Lista de Pedidos" at bounding box center [38, 156] width 71 height 11
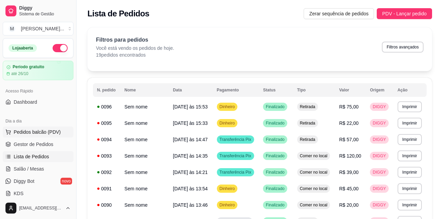
click at [28, 132] on span "Pedidos balcão (PDV)" at bounding box center [37, 132] width 47 height 7
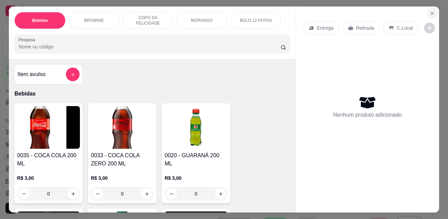
click at [431, 12] on icon "Close" at bounding box center [432, 13] width 3 height 3
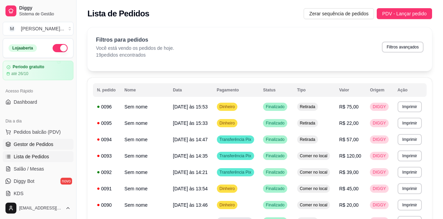
click at [38, 143] on span "Gestor de Pedidos" at bounding box center [34, 144] width 40 height 7
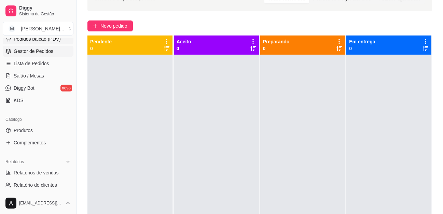
scroll to position [103, 0]
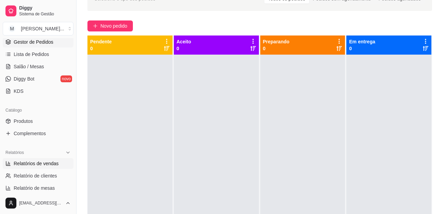
click at [35, 163] on span "Relatórios de vendas" at bounding box center [36, 163] width 45 height 7
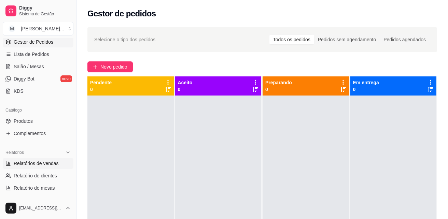
select select "ALL"
select select "0"
